Goal: Task Accomplishment & Management: Use online tool/utility

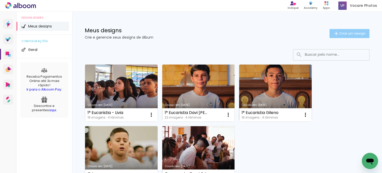
click at [357, 33] on span "Criar um design" at bounding box center [352, 33] width 26 height 3
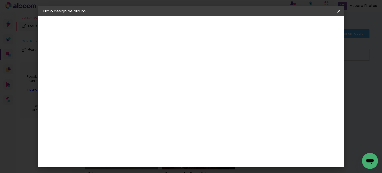
click at [126, 71] on input at bounding box center [126, 68] width 0 height 8
click at [339, 9] on iron-icon at bounding box center [339, 11] width 6 height 5
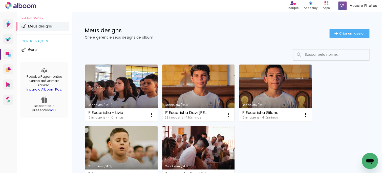
click at [29, 6] on icon at bounding box center [20, 5] width 31 height 7
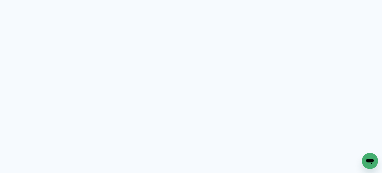
click at [370, 161] on icon "Abrir janela de mensagens" at bounding box center [370, 162] width 8 height 6
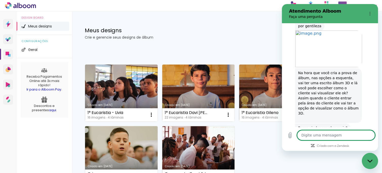
scroll to position [152, 0]
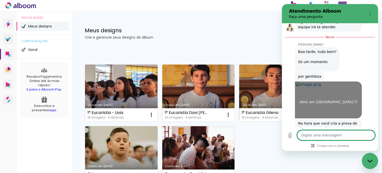
click at [318, 90] on link "Abrir em [GEOGRAPHIC_DATA]" at bounding box center [328, 100] width 67 height 37
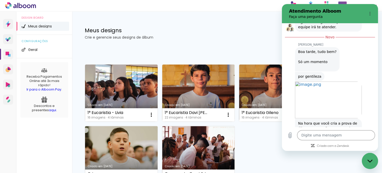
click at [28, 8] on icon at bounding box center [20, 5] width 31 height 7
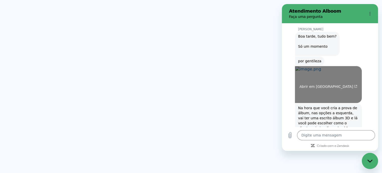
scroll to position [177, 0]
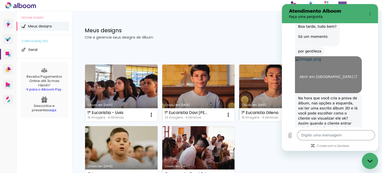
click at [302, 82] on link "Abrir em [GEOGRAPHIC_DATA]" at bounding box center [328, 74] width 67 height 37
